Goal: Book appointment/travel/reservation

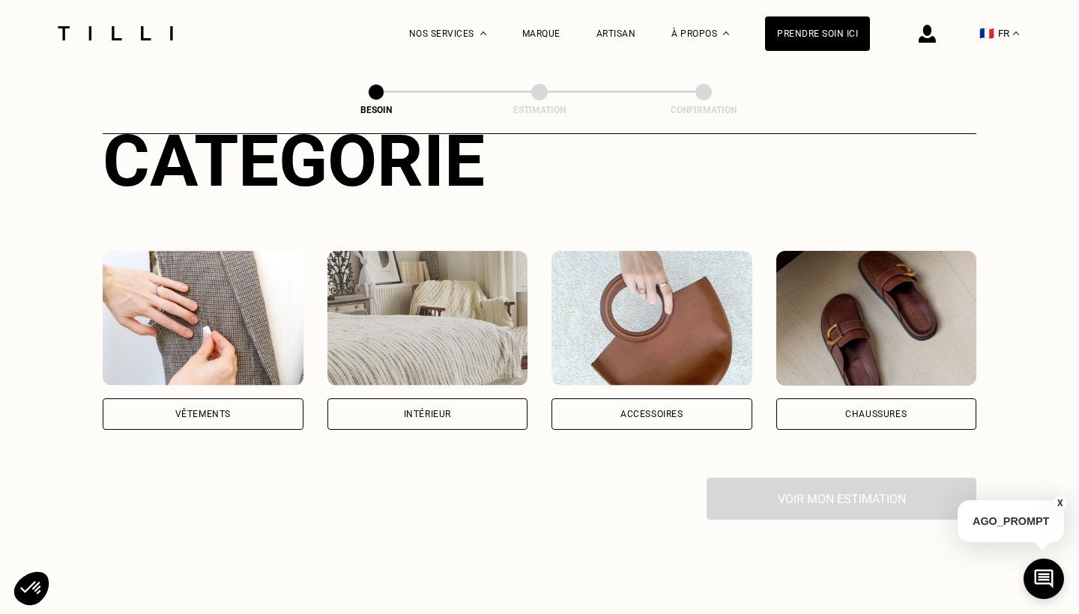
scroll to position [198, 0]
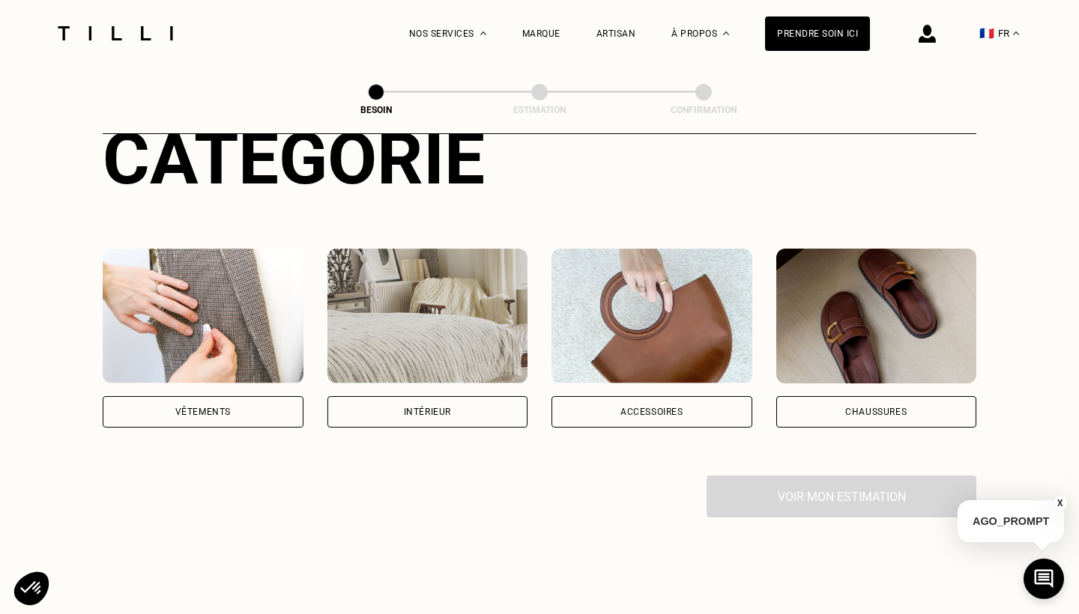
click at [280, 396] on div "Vêtements" at bounding box center [203, 411] width 201 height 31
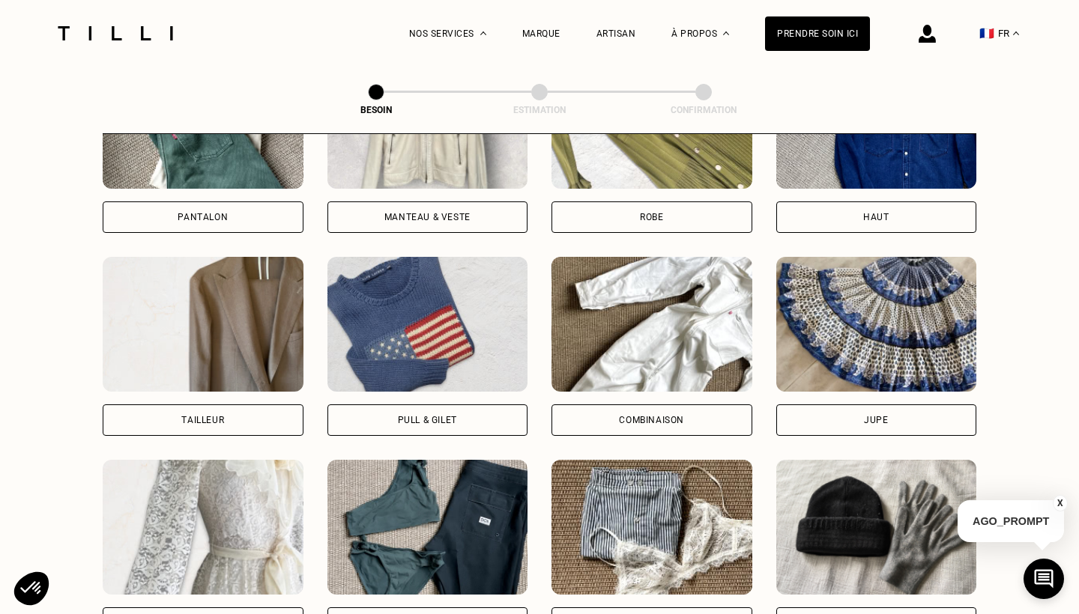
scroll to position [804, 0]
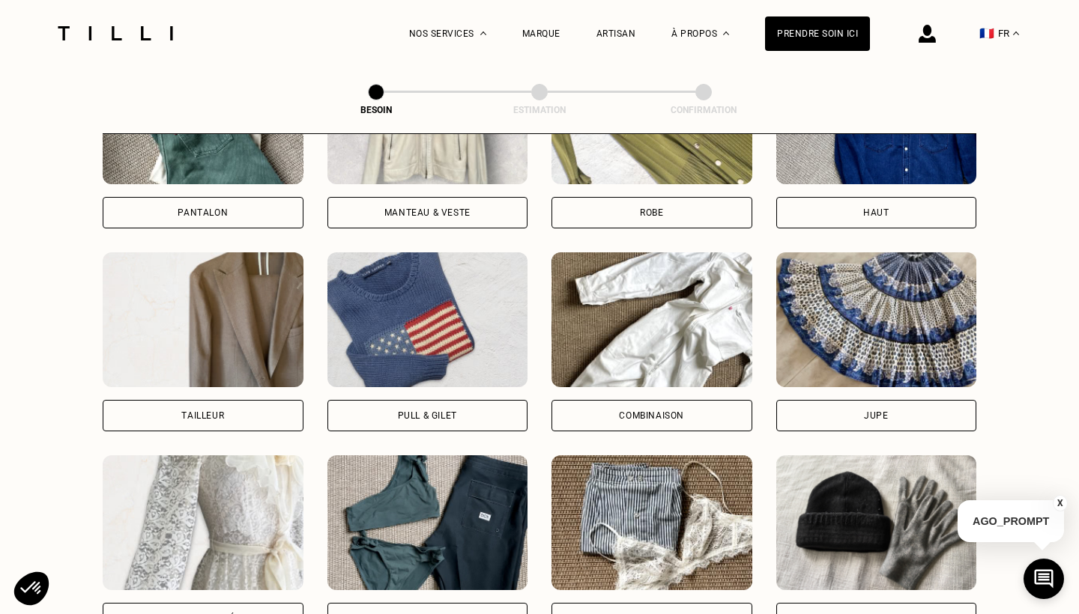
click at [403, 411] on div "Pull & gilet" at bounding box center [427, 415] width 59 height 9
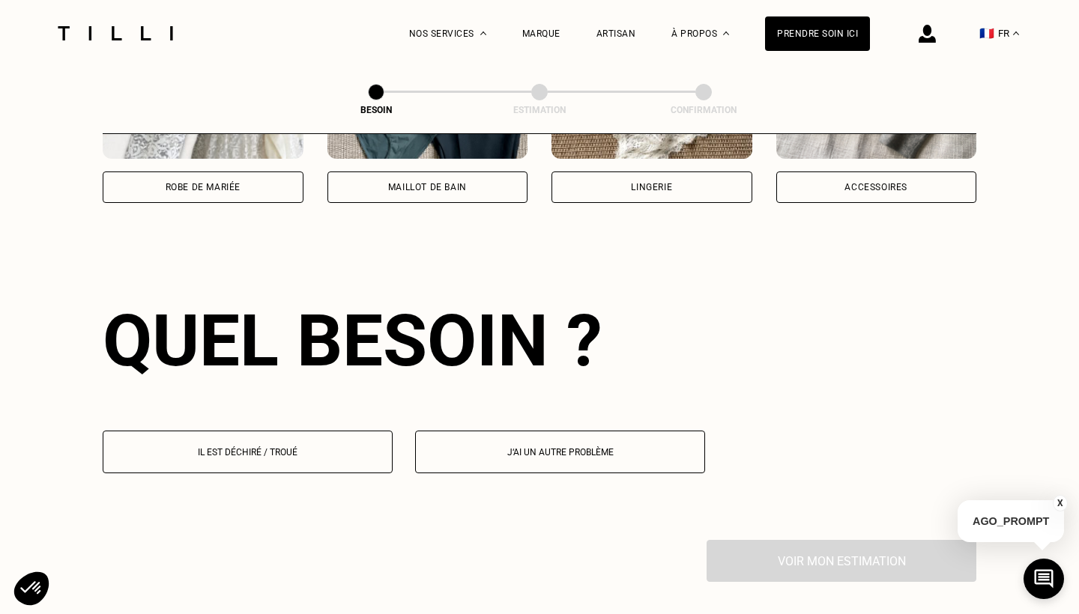
scroll to position [1300, 0]
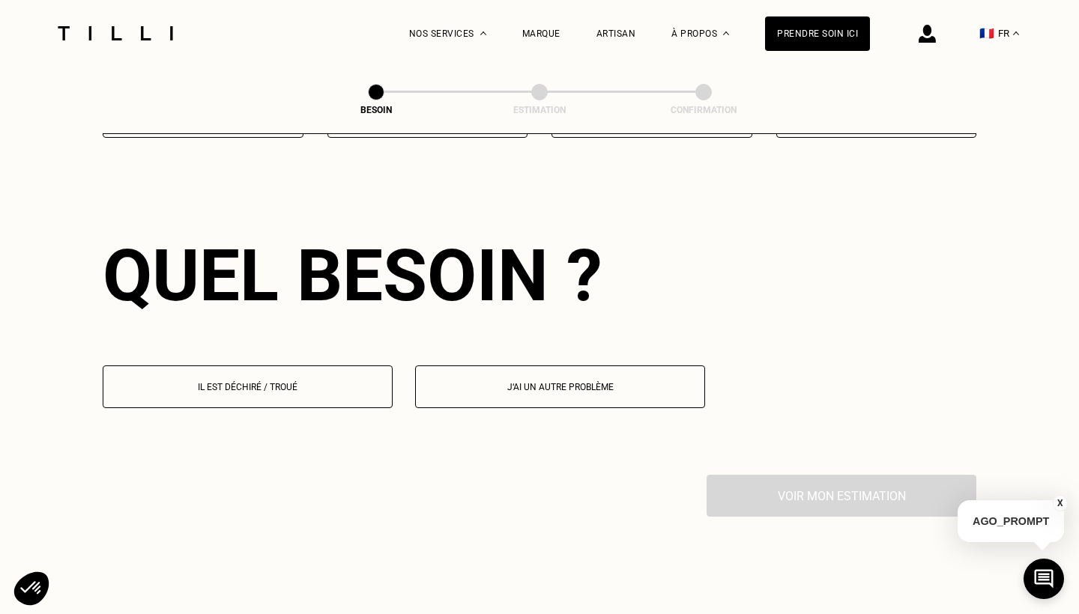
click at [513, 378] on button "J‘ai un autre problème" at bounding box center [560, 387] width 290 height 43
select select "FR"
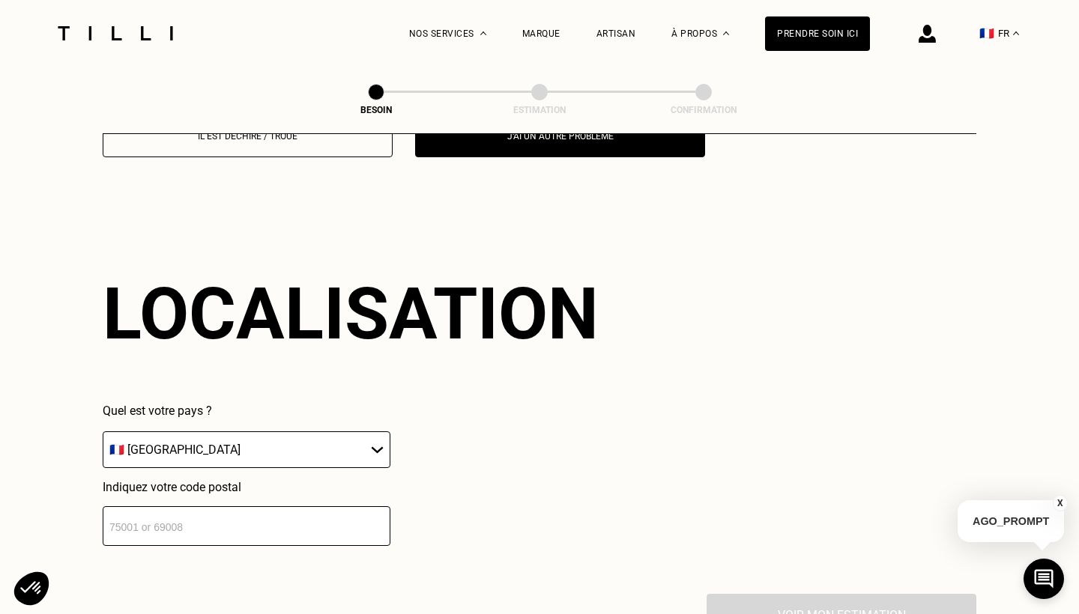
scroll to position [1589, 0]
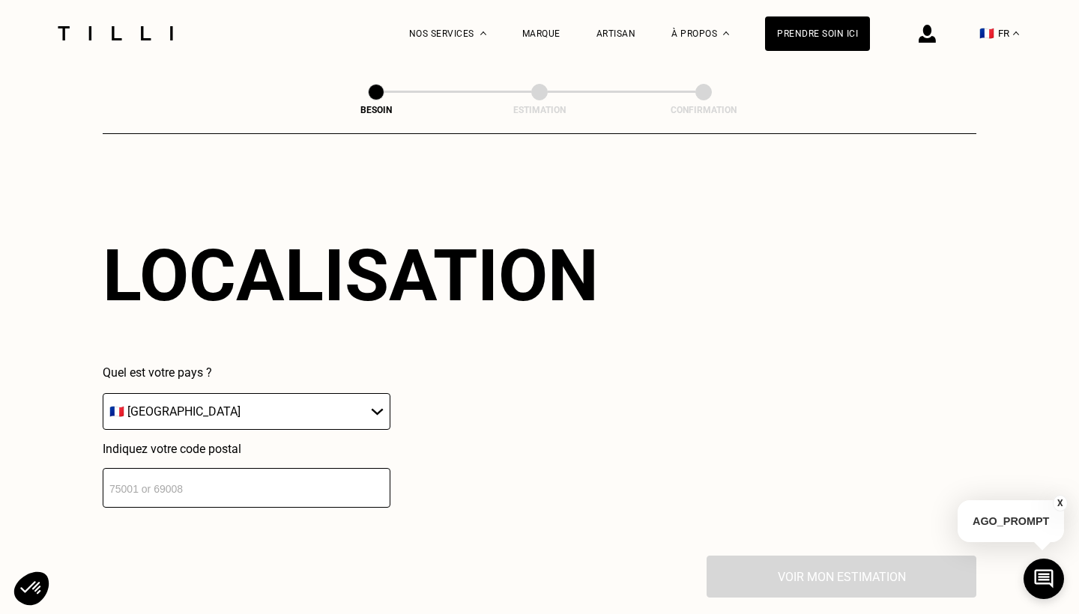
click at [217, 476] on input "number" at bounding box center [247, 488] width 288 height 40
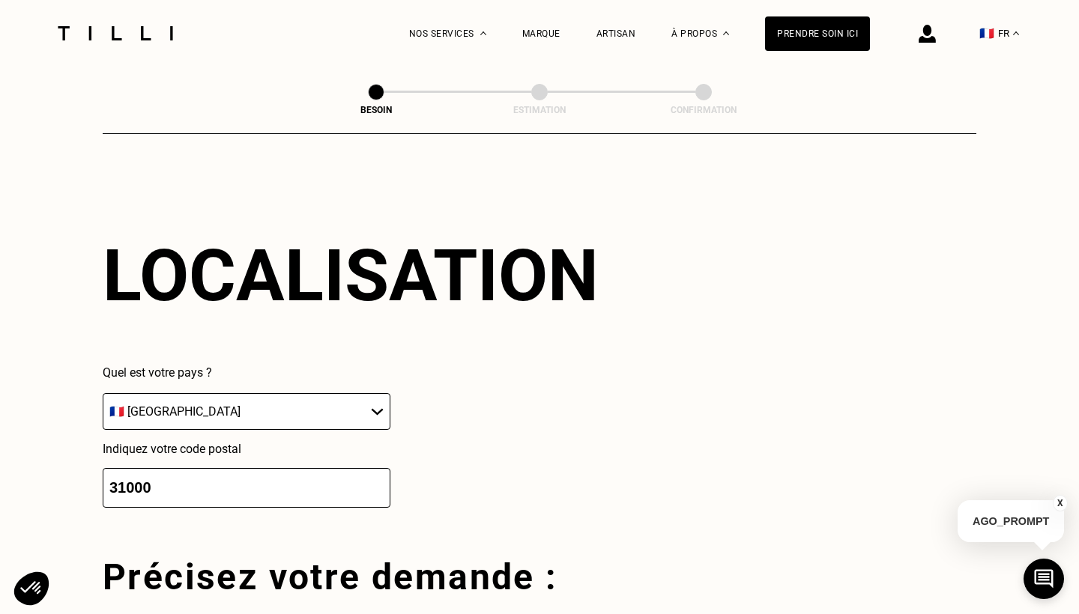
scroll to position [1965, 0]
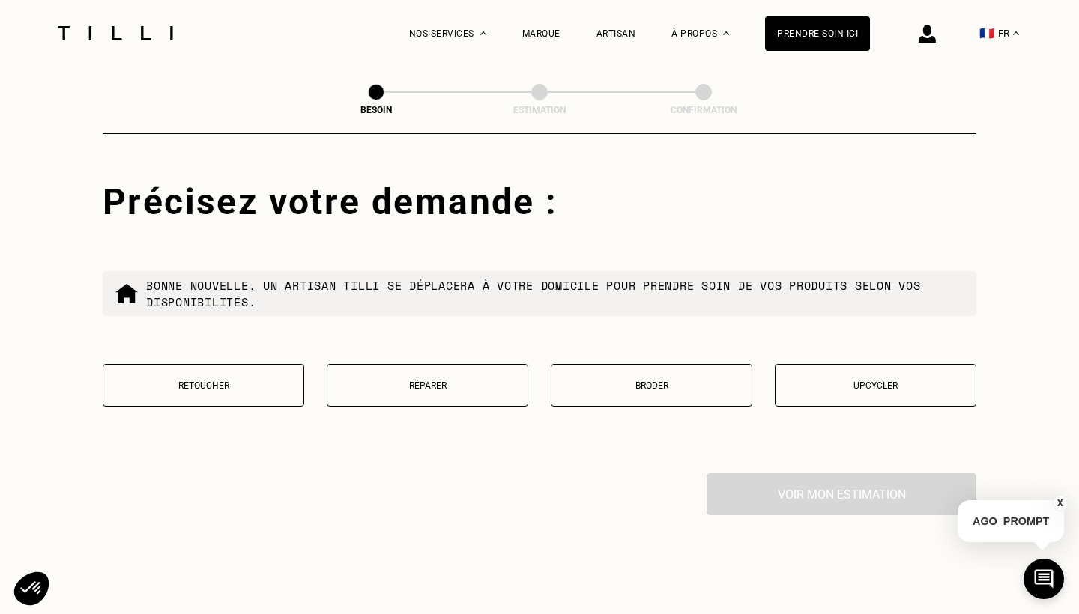
type input "31000"
click at [467, 380] on p "Réparer" at bounding box center [427, 385] width 185 height 10
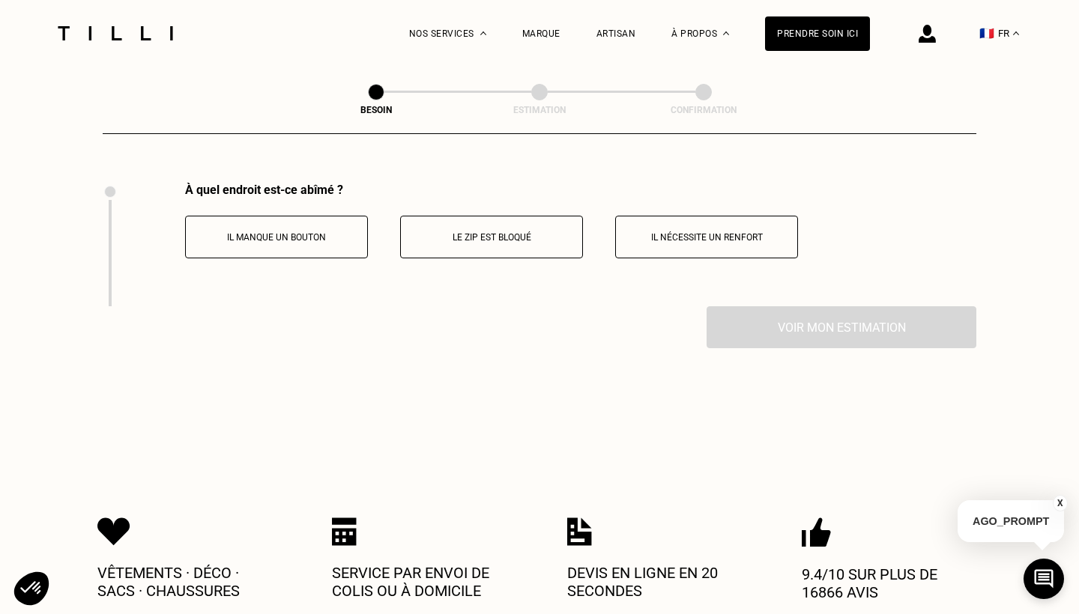
scroll to position [2257, 0]
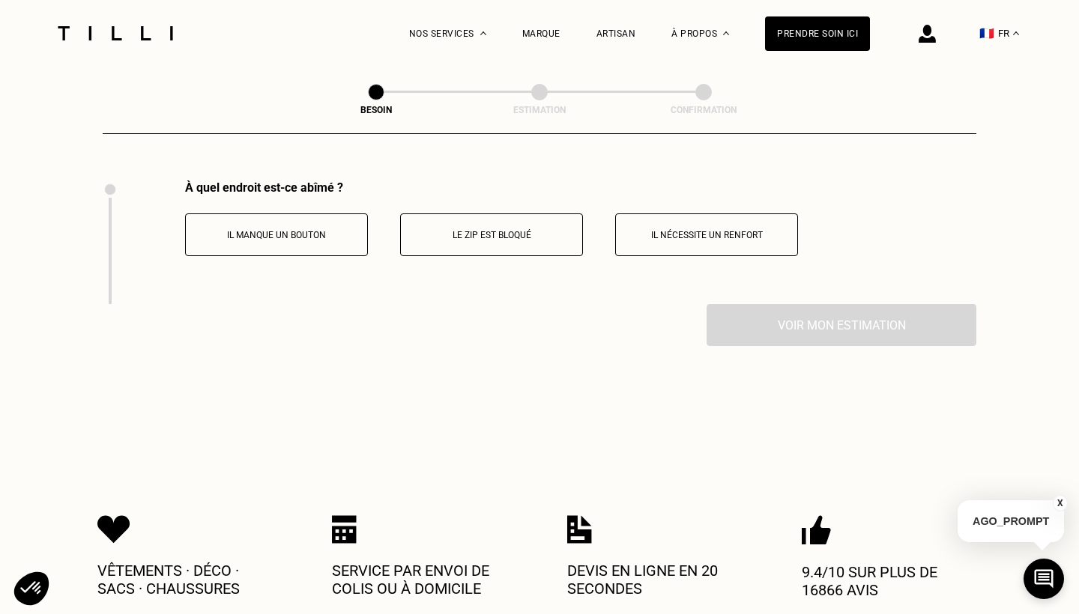
click at [699, 230] on p "Il nécessite un renfort" at bounding box center [706, 235] width 166 height 10
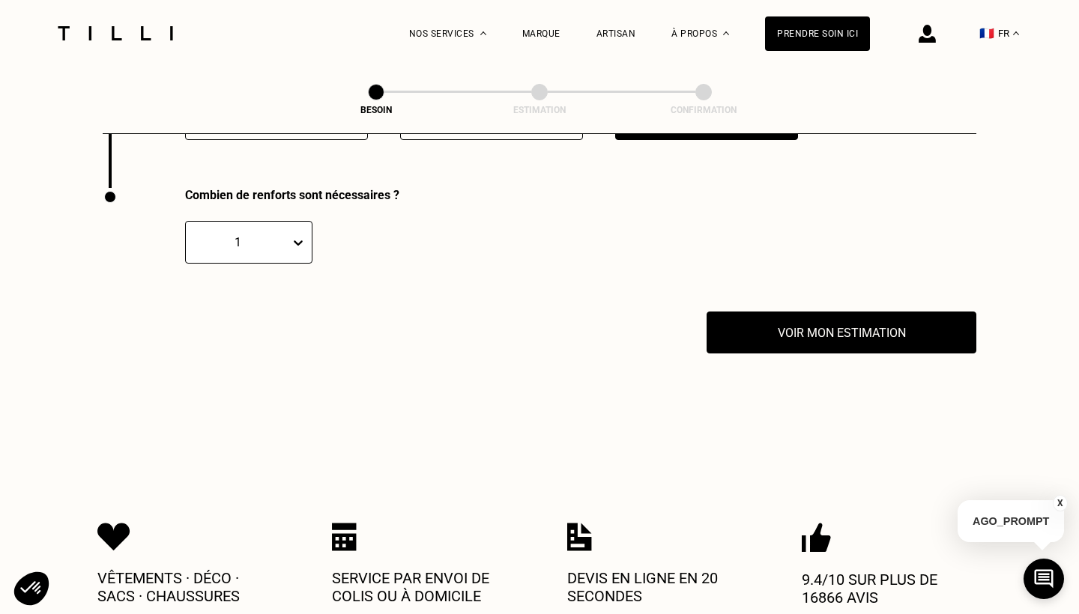
scroll to position [2381, 0]
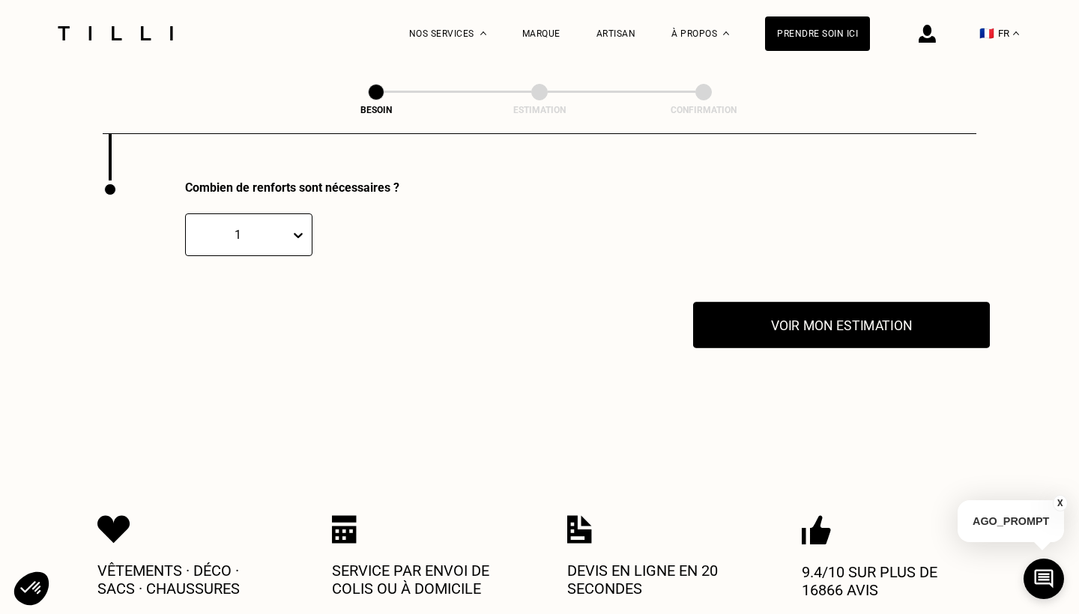
click at [750, 311] on button "Voir mon estimation" at bounding box center [841, 325] width 297 height 46
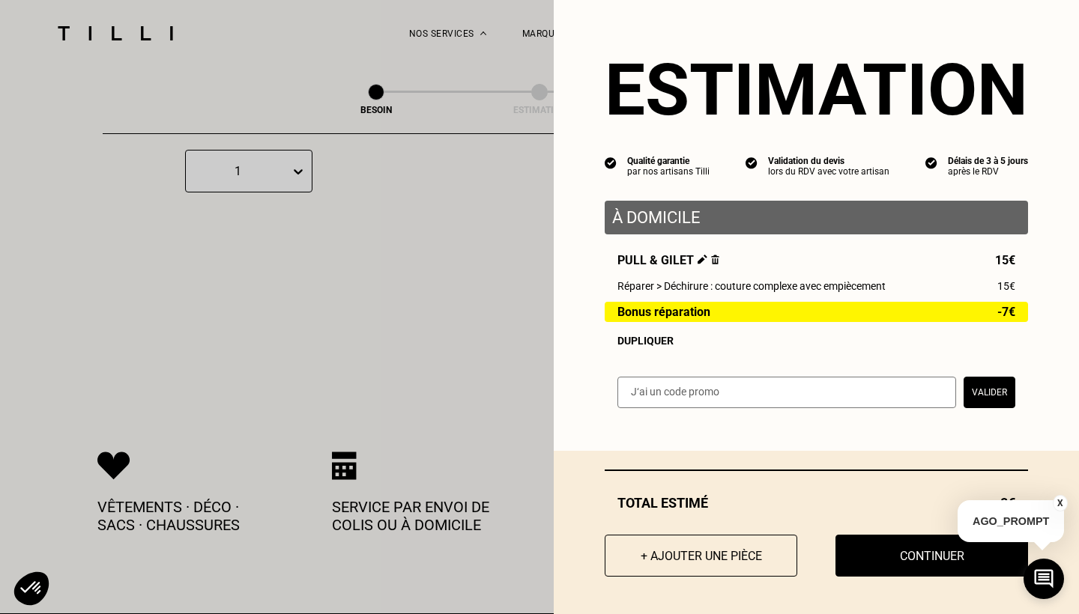
scroll to position [2454, 0]
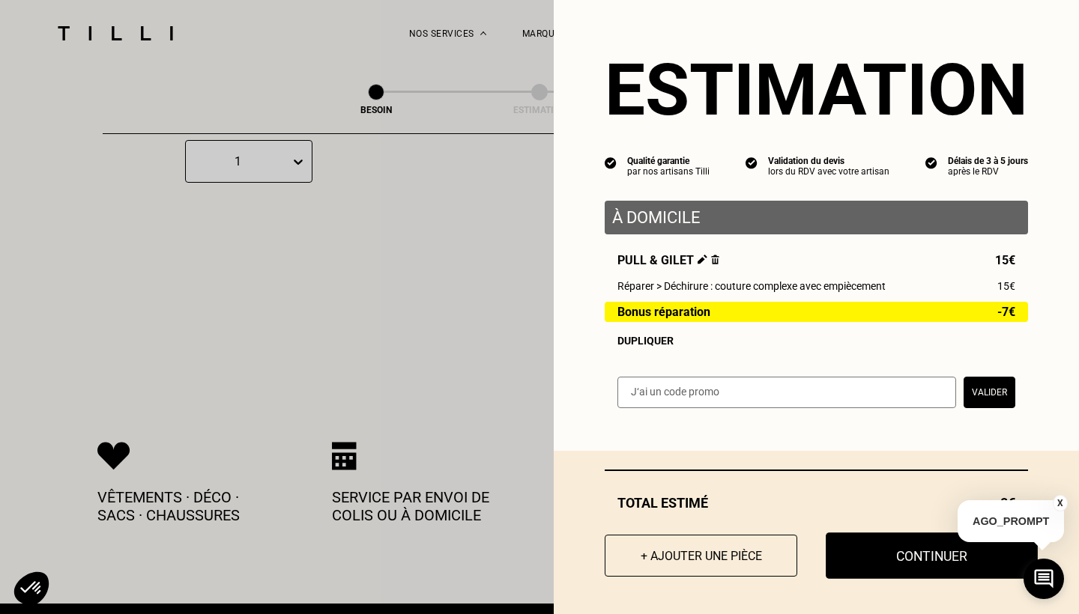
click at [914, 568] on button "Continuer" at bounding box center [931, 556] width 212 height 46
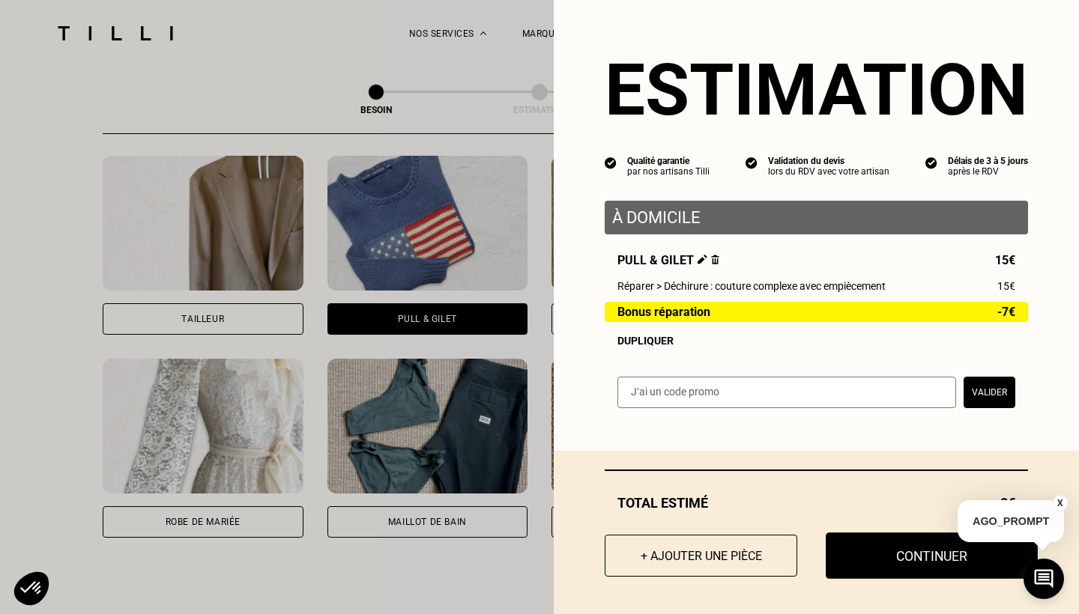
select select "FR"
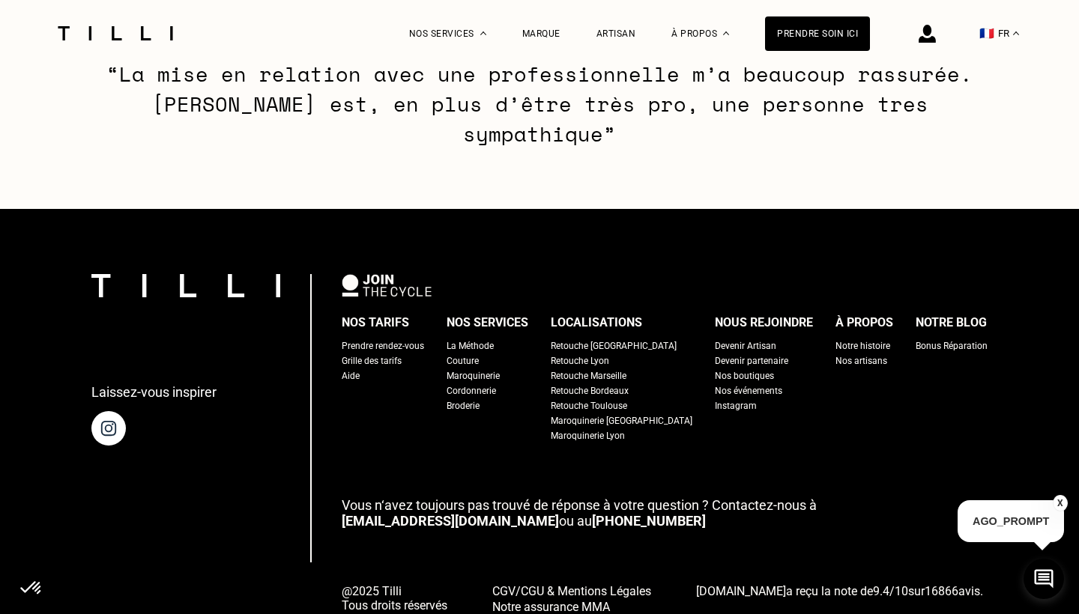
scroll to position [2305, 0]
